Goal: Transaction & Acquisition: Download file/media

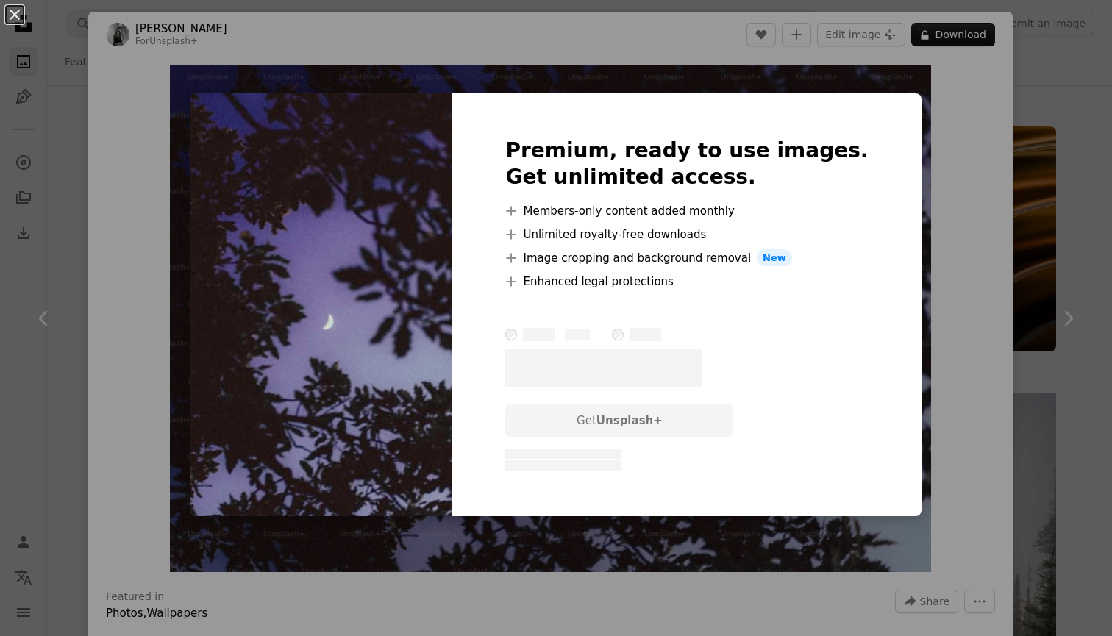
scroll to position [4090, 0]
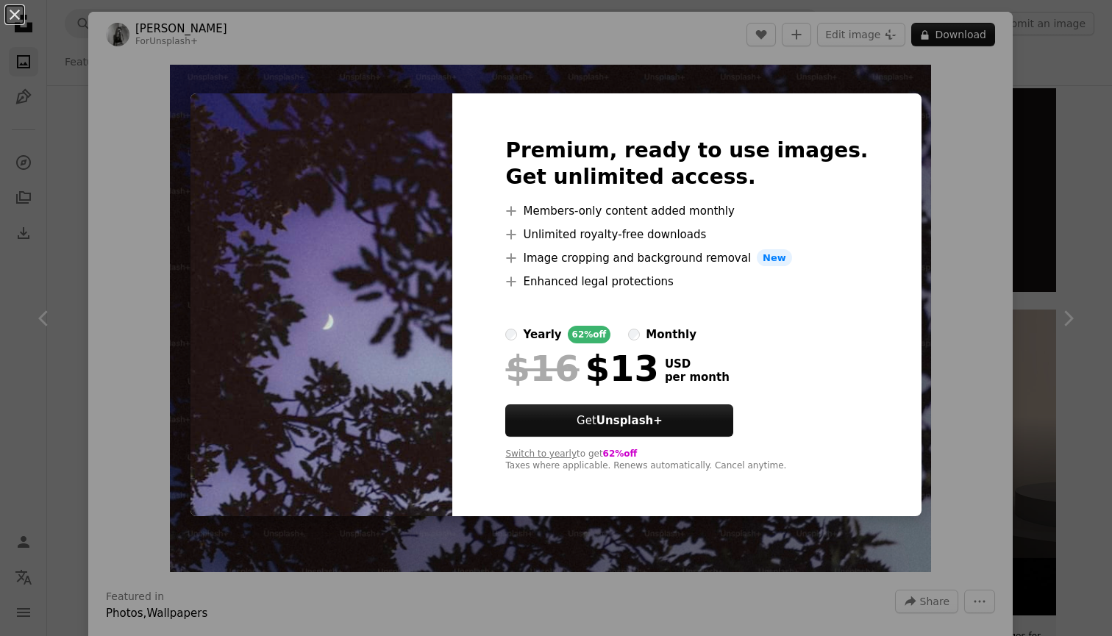
click at [554, 332] on label "yearly 62% off" at bounding box center [557, 335] width 105 height 18
click at [936, 227] on div "An X shape Premium, ready to use images. Get unlimited access. A plus sign Memb…" at bounding box center [556, 318] width 1112 height 636
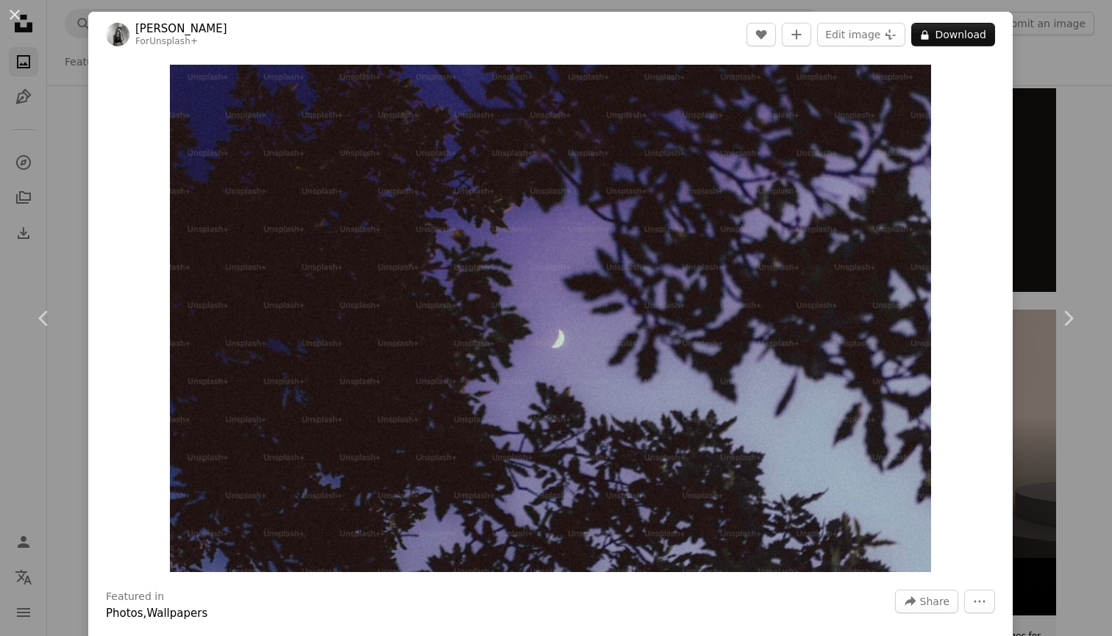
click at [1049, 125] on div "An X shape Chevron left Chevron right [PERSON_NAME] For Unsplash+ A heart A plu…" at bounding box center [556, 318] width 1112 height 636
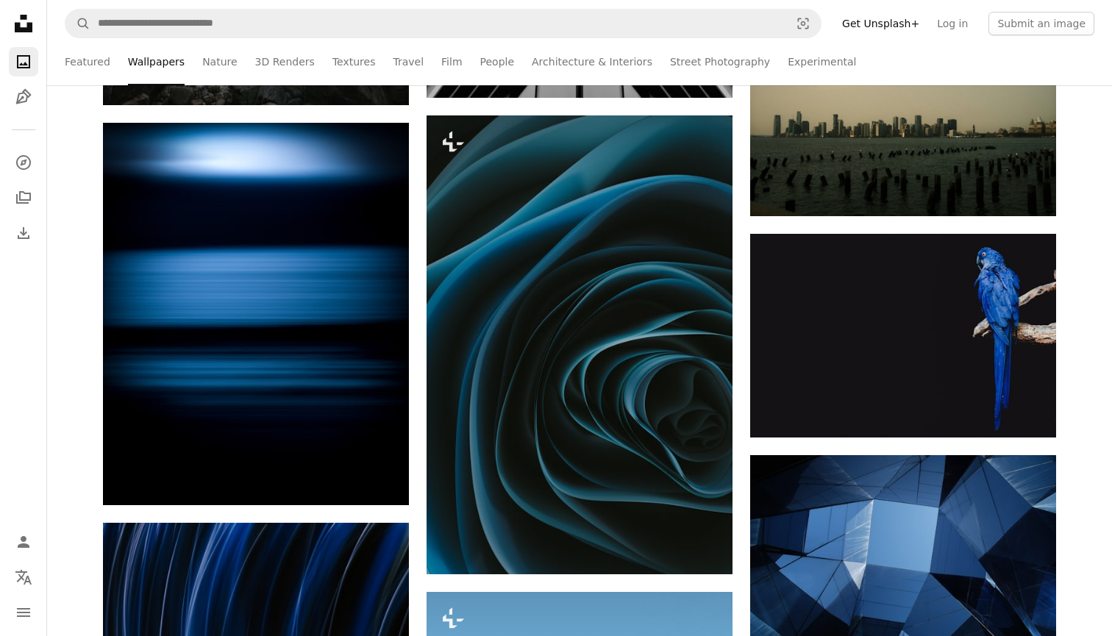
scroll to position [4806, 0]
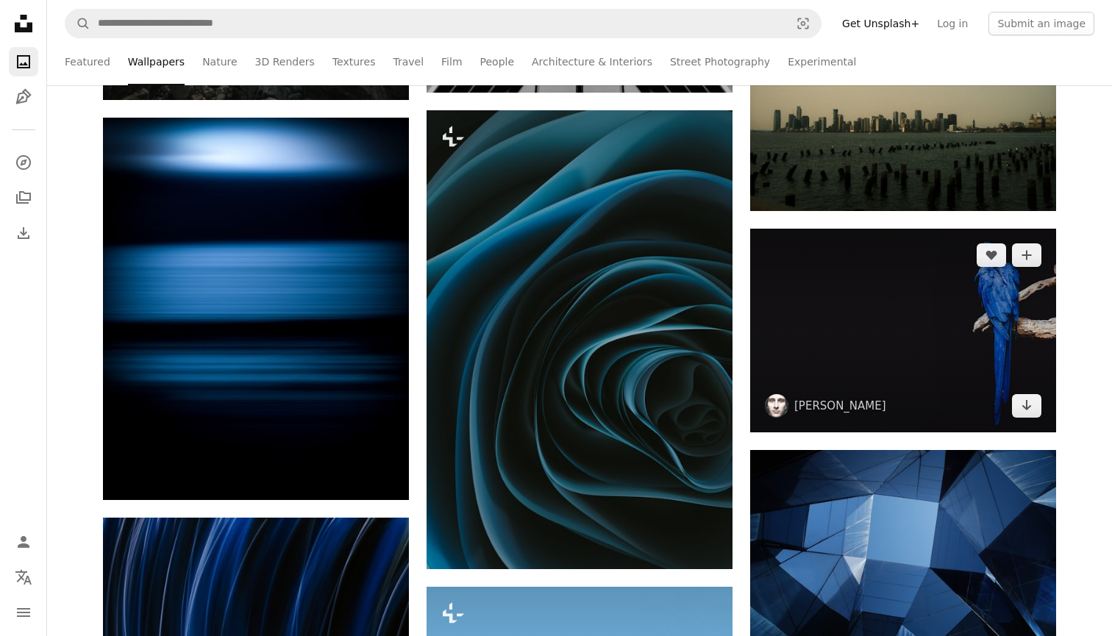
click at [843, 285] on img at bounding box center [903, 331] width 306 height 204
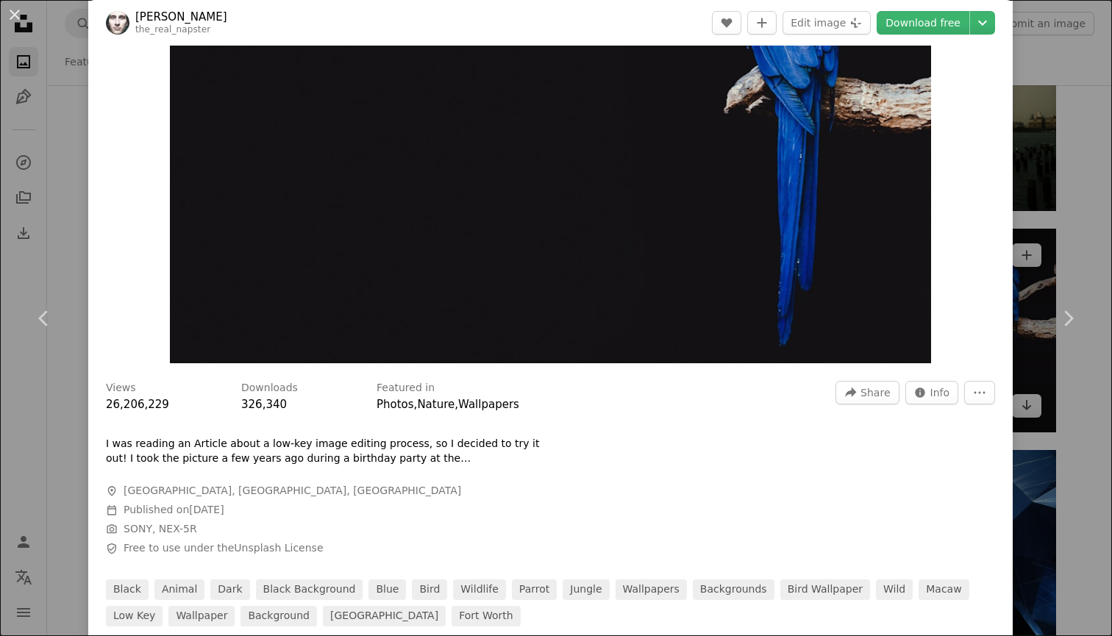
scroll to position [232, 0]
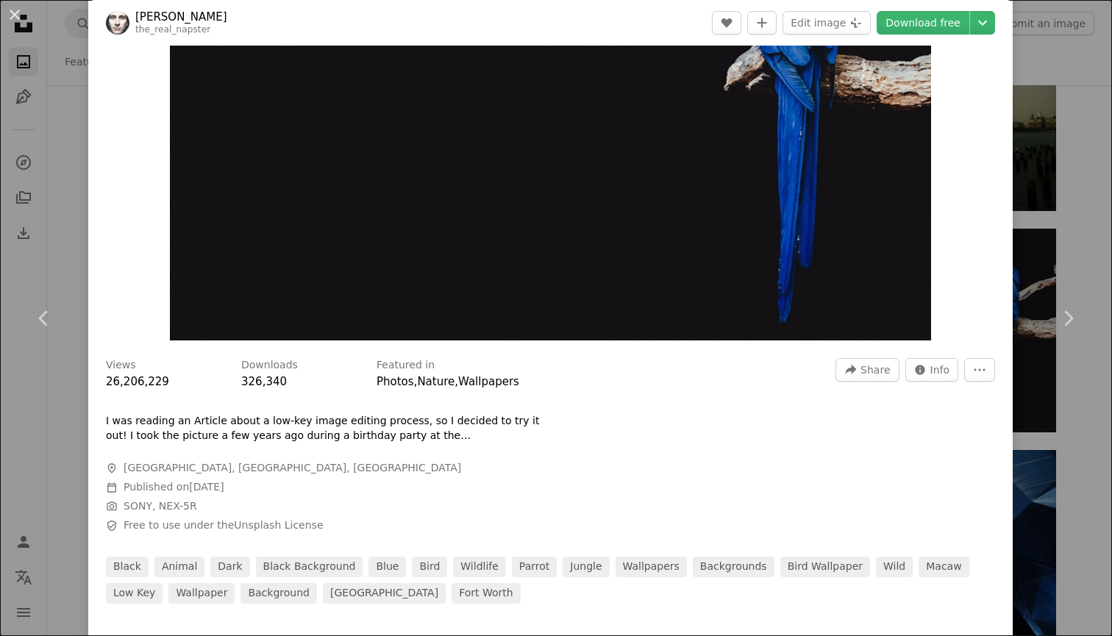
click at [1079, 197] on div "An X shape Chevron left Chevron right [PERSON_NAME] the_real_napster A heart A …" at bounding box center [556, 318] width 1112 height 636
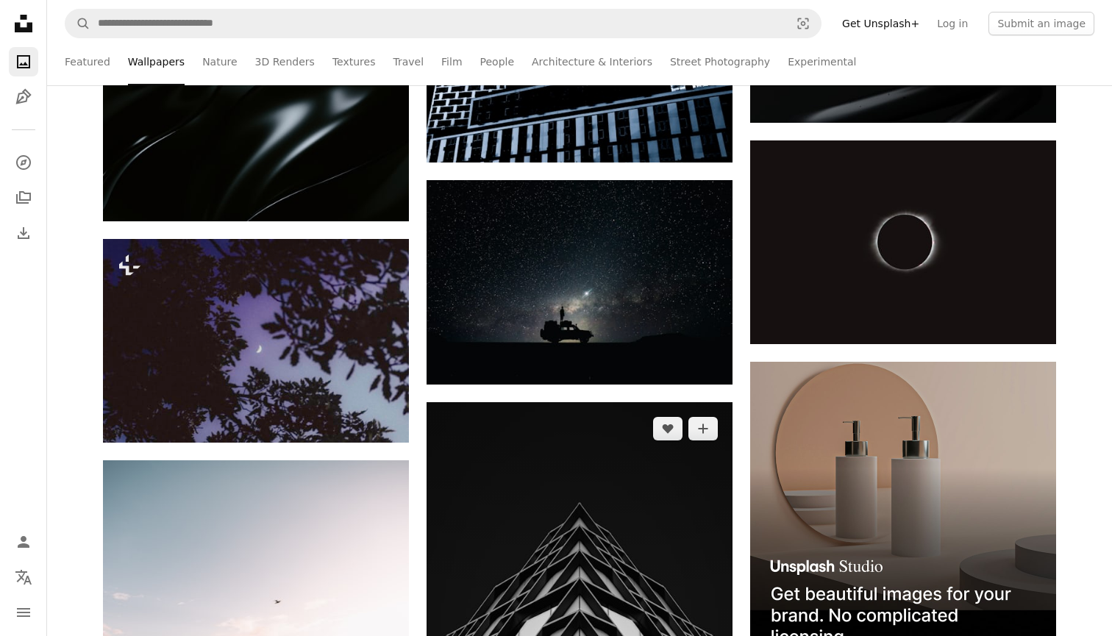
scroll to position [3931, 0]
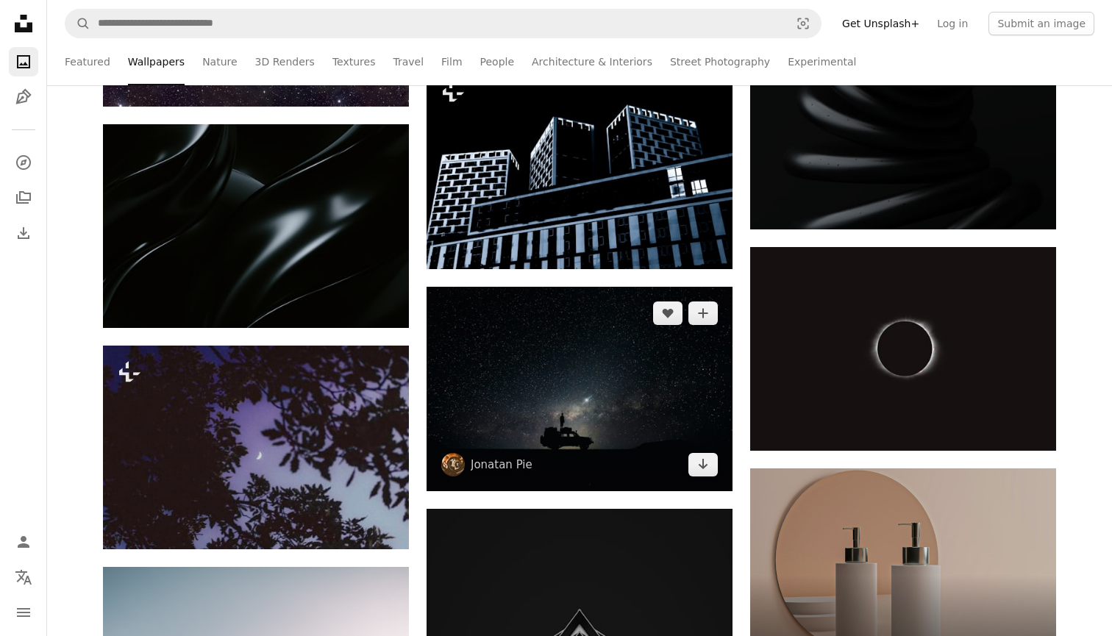
click at [598, 417] on img at bounding box center [579, 389] width 306 height 204
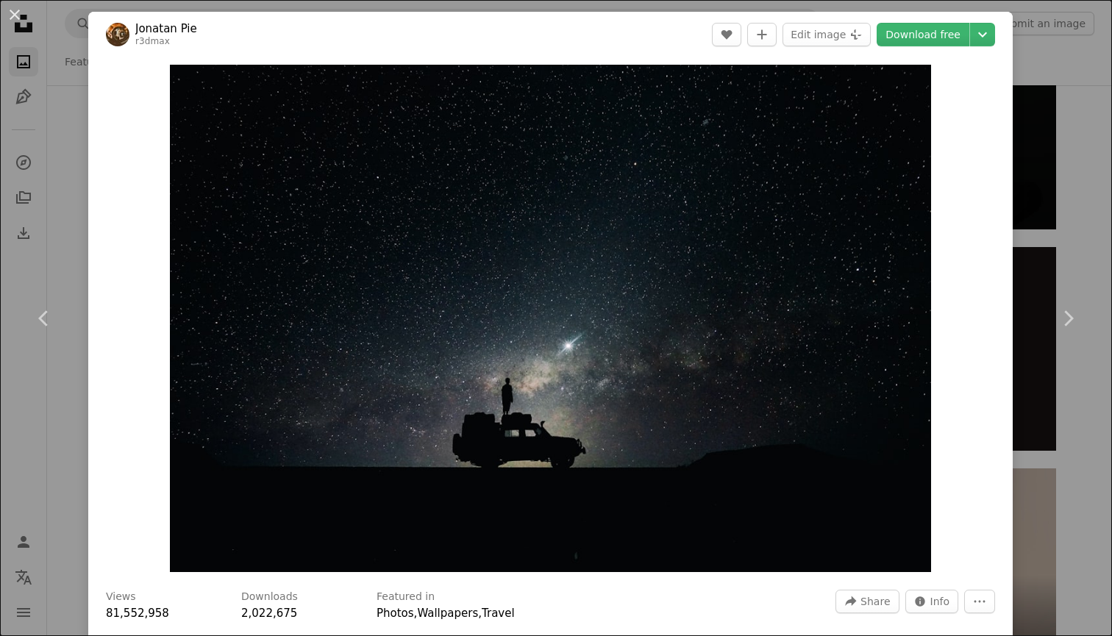
click at [1087, 214] on div "An X shape Chevron left Chevron right Jonatan Pie r3dmax A heart A plus sign Ed…" at bounding box center [556, 318] width 1112 height 636
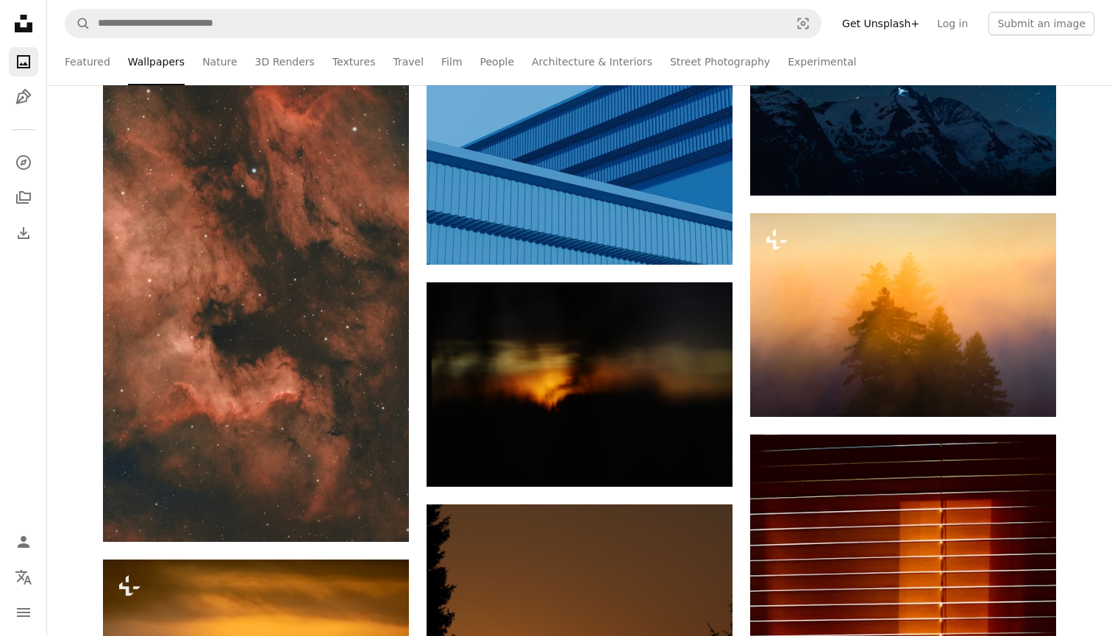
scroll to position [5489, 0]
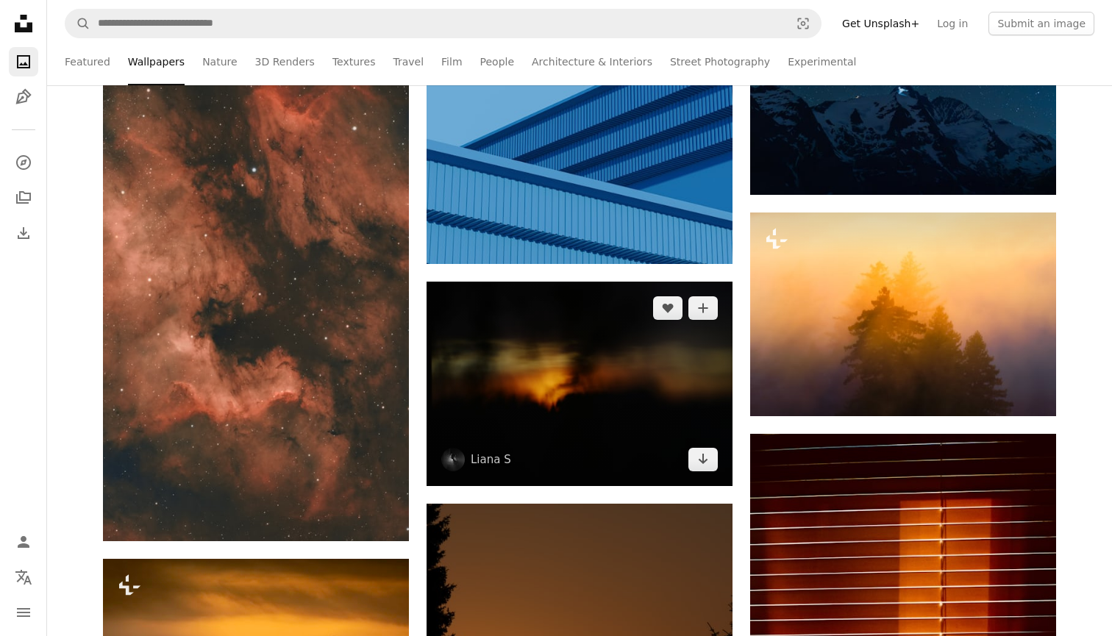
click at [640, 453] on img at bounding box center [579, 384] width 306 height 204
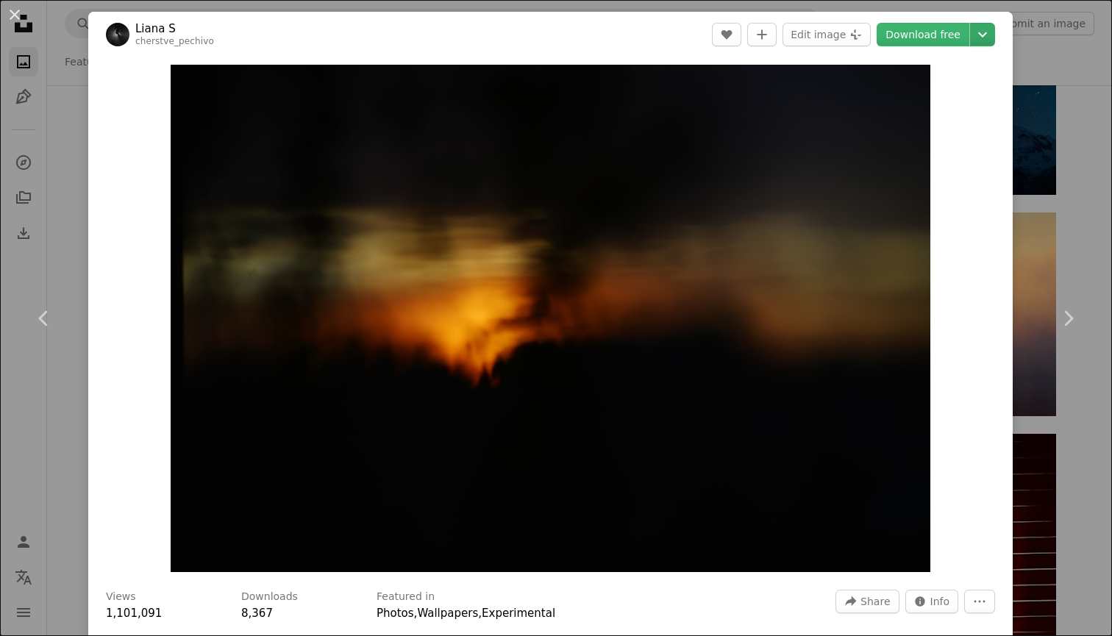
click at [994, 35] on icon "Chevron down" at bounding box center [982, 35] width 24 height 18
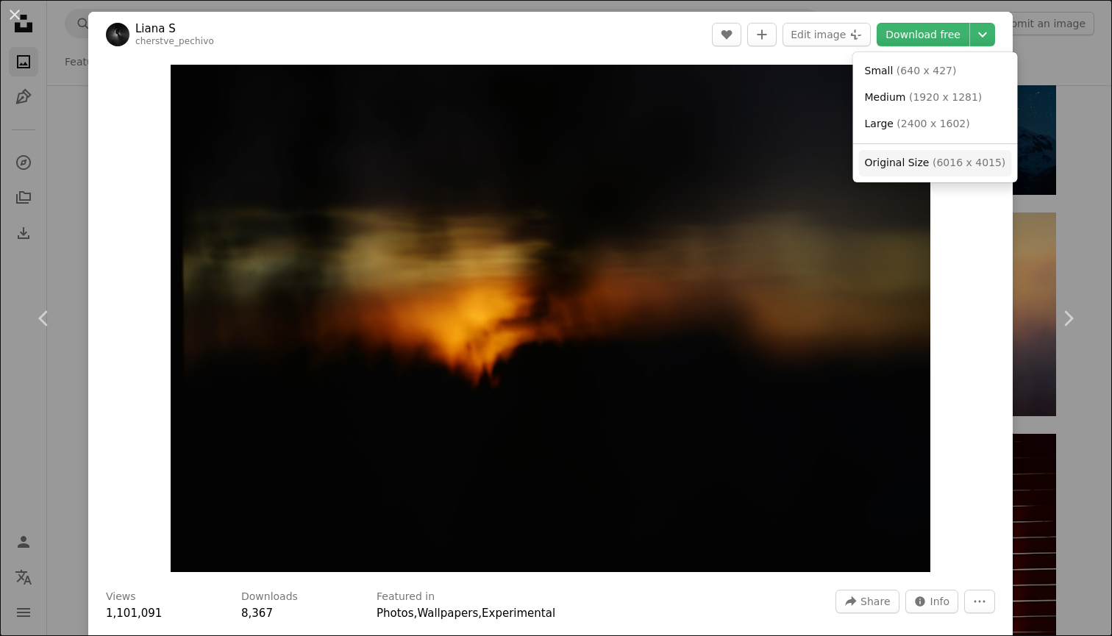
click at [932, 162] on span "( 6016 x 4015 )" at bounding box center [968, 163] width 73 height 12
